Goal: Information Seeking & Learning: Find contact information

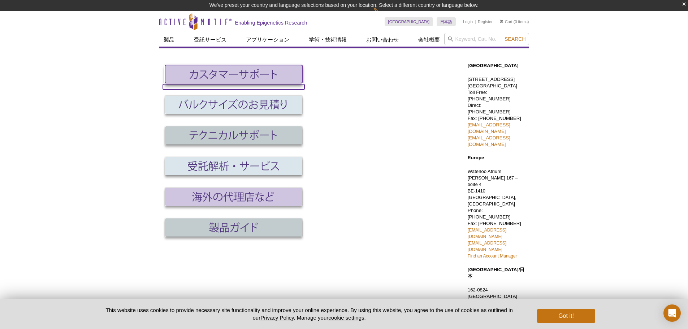
click at [264, 73] on img at bounding box center [233, 74] width 137 height 18
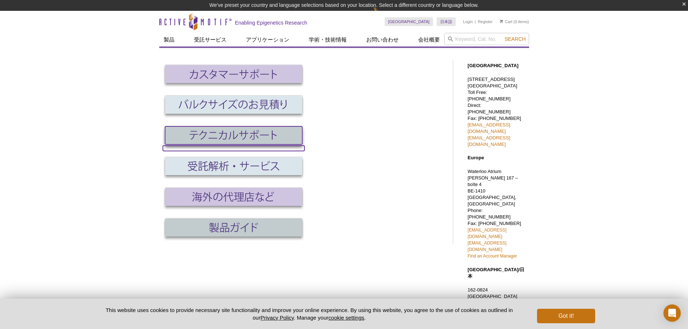
click at [193, 138] on img at bounding box center [233, 135] width 137 height 18
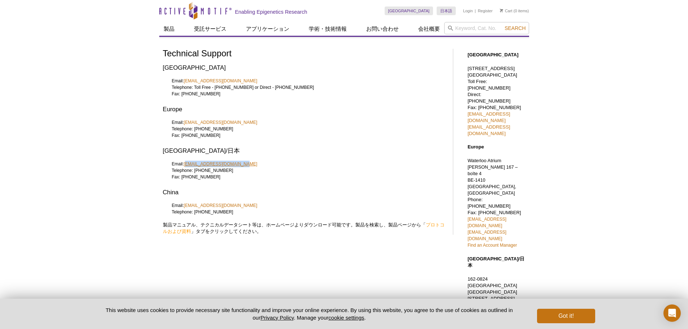
drag, startPoint x: 242, startPoint y: 164, endPoint x: 187, endPoint y: 167, distance: 55.7
click at [187, 167] on div "Email: japantech@activemotif.com Telephone: +81 (0)3 5225 3638 Fax: +81 (0)3 52…" at bounding box center [304, 174] width 283 height 26
click at [271, 178] on div "Email: japantech@activemotif.com Telephone: +81 (0)3 5225 3638 Fax: +81 (0)3 52…" at bounding box center [304, 174] width 283 height 26
drag, startPoint x: 240, startPoint y: 164, endPoint x: 184, endPoint y: 166, distance: 55.6
click at [184, 166] on div "Email: japantech@activemotif.com Telephone: +81 (0)3 5225 3638 Fax: +81 (0)3 52…" at bounding box center [304, 174] width 283 height 26
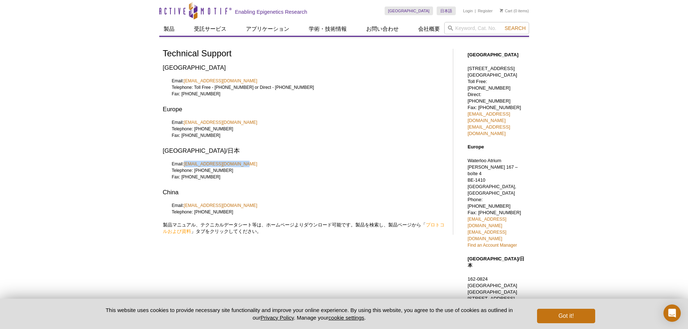
copy link "[EMAIL_ADDRESS][DOMAIN_NAME]"
